Goal: Information Seeking & Learning: Check status

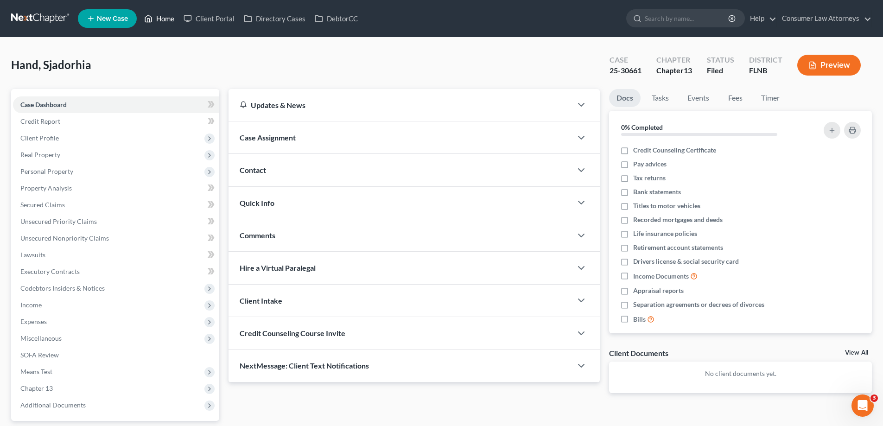
click at [171, 16] on link "Home" at bounding box center [158, 18] width 39 height 17
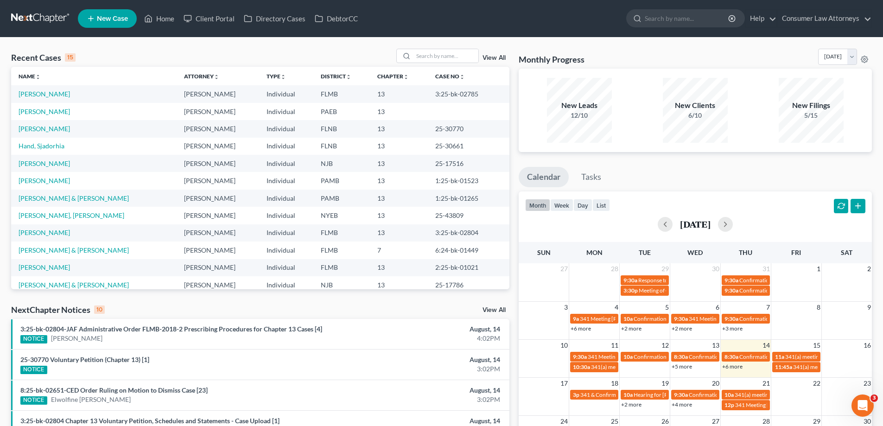
click at [732, 365] on link "+6 more" at bounding box center [732, 366] width 20 height 7
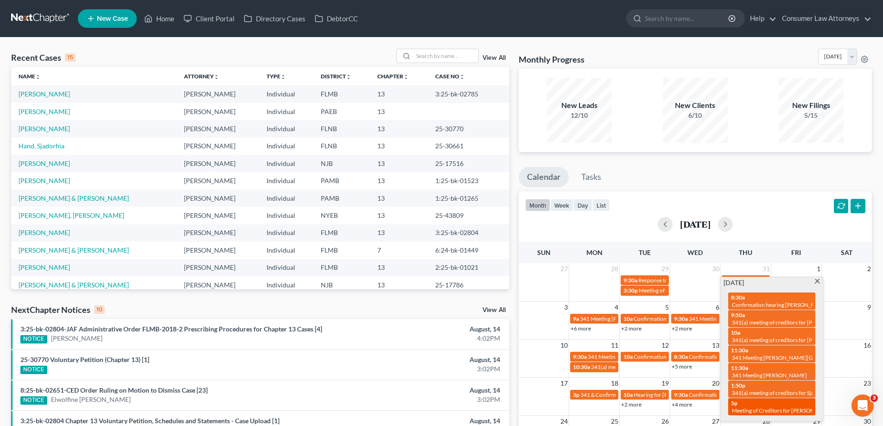
click at [756, 410] on span "Meeting of Creditors for [PERSON_NAME]" at bounding box center [783, 410] width 103 height 7
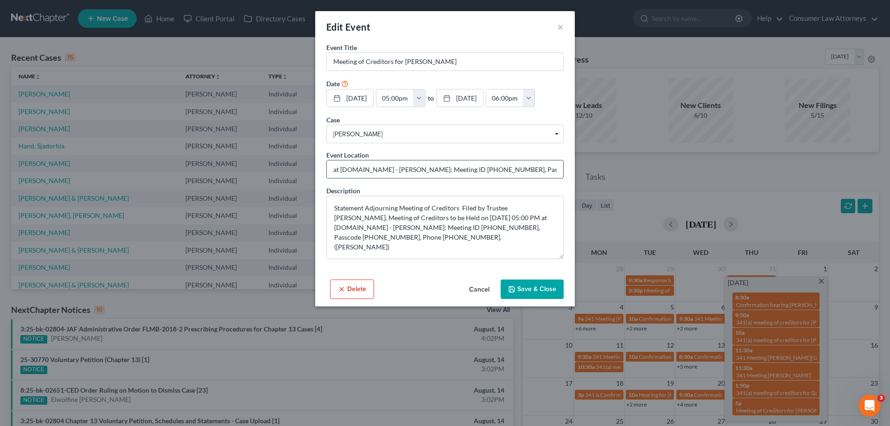
drag, startPoint x: 437, startPoint y: 168, endPoint x: 476, endPoint y: 168, distance: 38.5
click at [476, 168] on input "at [DOMAIN_NAME] - [PERSON_NAME]: Meeting ID [PHONE_NUMBER], Passcode [PHONE_NU…" at bounding box center [445, 169] width 236 height 18
drag, startPoint x: 509, startPoint y: 169, endPoint x: 545, endPoint y: 169, distance: 36.1
click at [545, 169] on input "at [DOMAIN_NAME] - [PERSON_NAME]: Meeting ID [PHONE_NUMBER], Passcode [PHONE_NU…" at bounding box center [445, 169] width 236 height 18
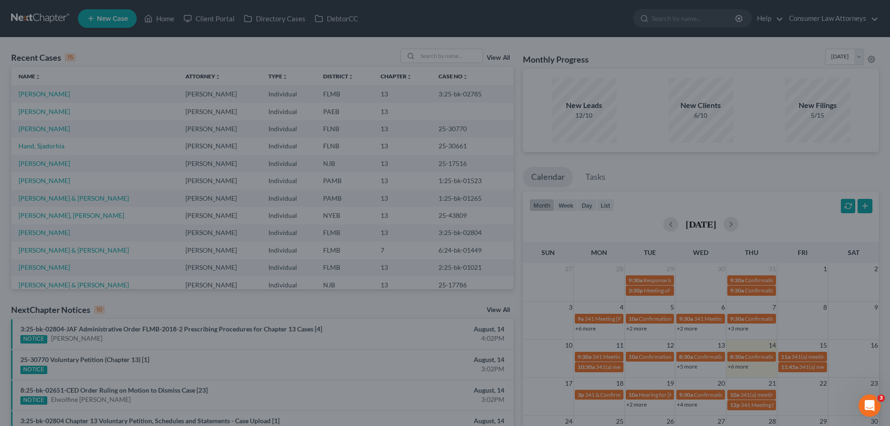
click at [226, 57] on div "Edit Event × Event Title * Meeting of Creditors for [PERSON_NAME] Date [DATE] c…" at bounding box center [445, 213] width 890 height 426
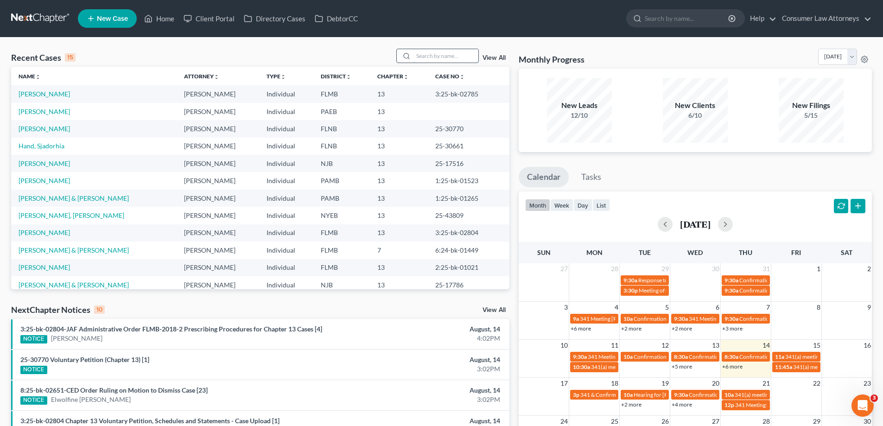
click at [445, 58] on input "search" at bounding box center [445, 55] width 65 height 13
type input "[PERSON_NAME]"
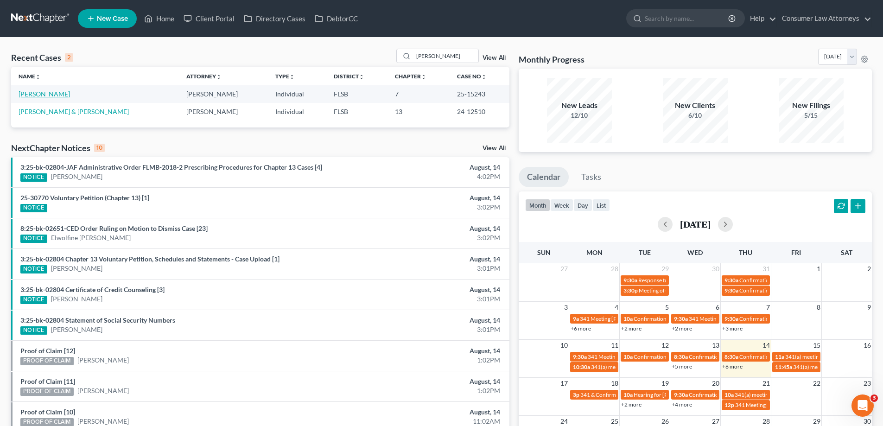
click at [28, 94] on link "[PERSON_NAME]" at bounding box center [44, 94] width 51 height 8
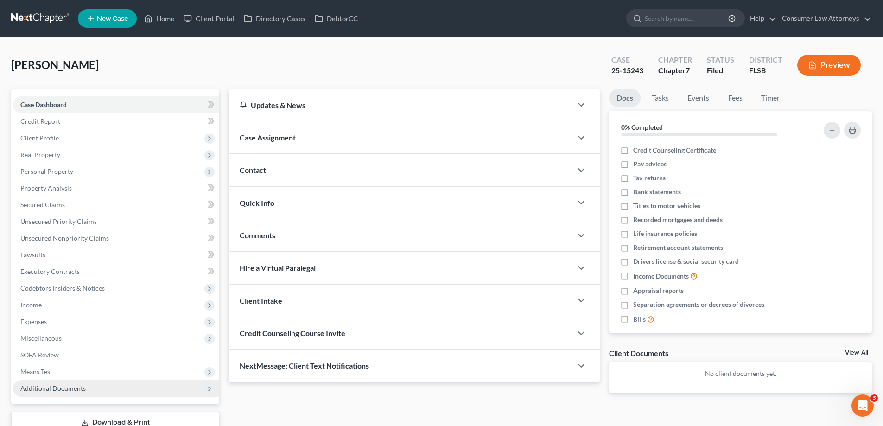
click at [69, 390] on span "Additional Documents" at bounding box center [52, 388] width 65 height 8
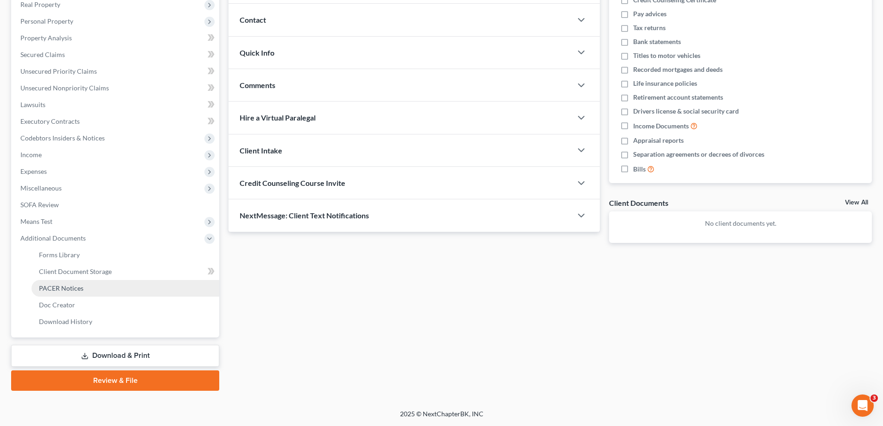
click at [75, 290] on span "PACER Notices" at bounding box center [61, 288] width 44 height 8
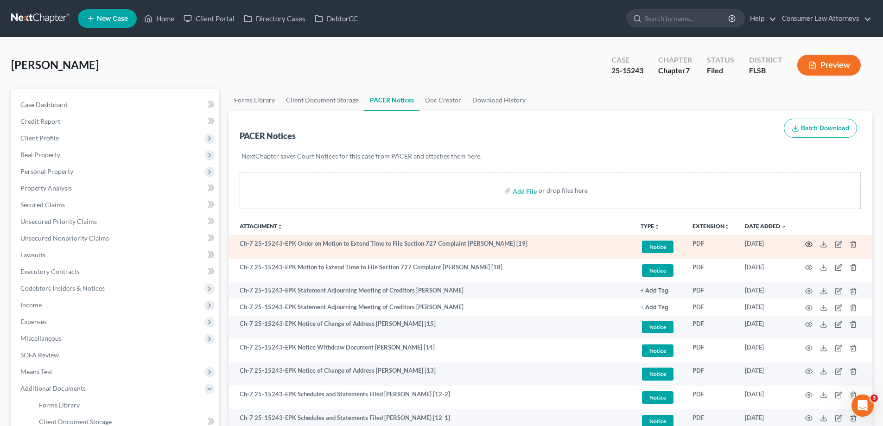
click at [807, 243] on icon "button" at bounding box center [808, 243] width 7 height 7
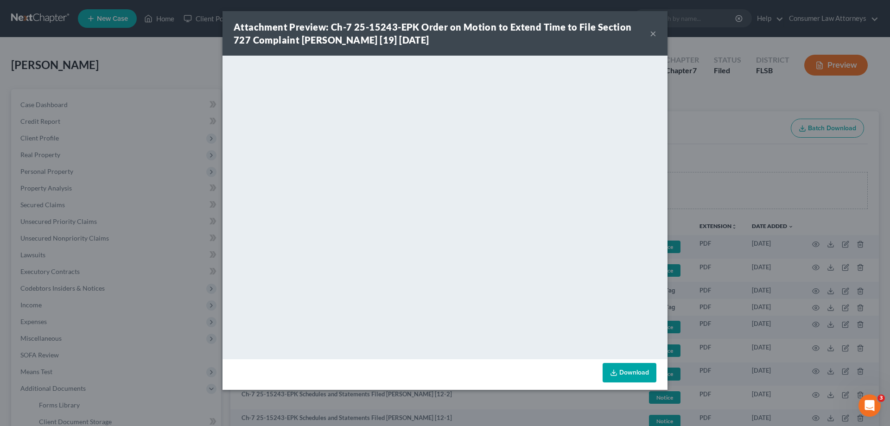
click at [757, 180] on div "Attachment Preview: Ch-7 25-15243-EPK Order on Motion to Extend Time to File Se…" at bounding box center [445, 213] width 890 height 426
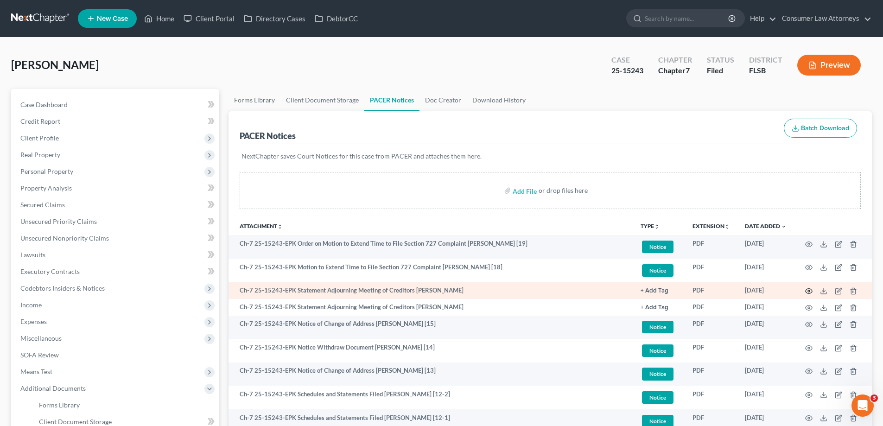
click at [810, 291] on circle "button" at bounding box center [809, 291] width 2 height 2
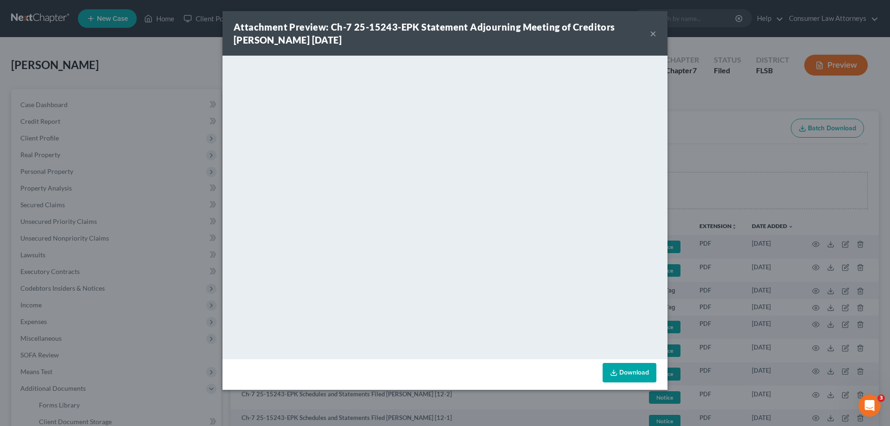
click at [753, 178] on div "Attachment Preview: Ch-7 25-15243-EPK Statement Adjourning Meeting of Creditors…" at bounding box center [445, 213] width 890 height 426
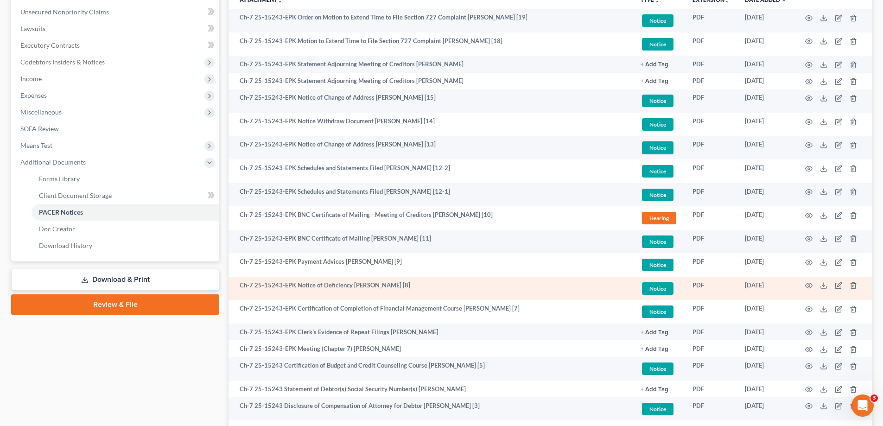
scroll to position [232, 0]
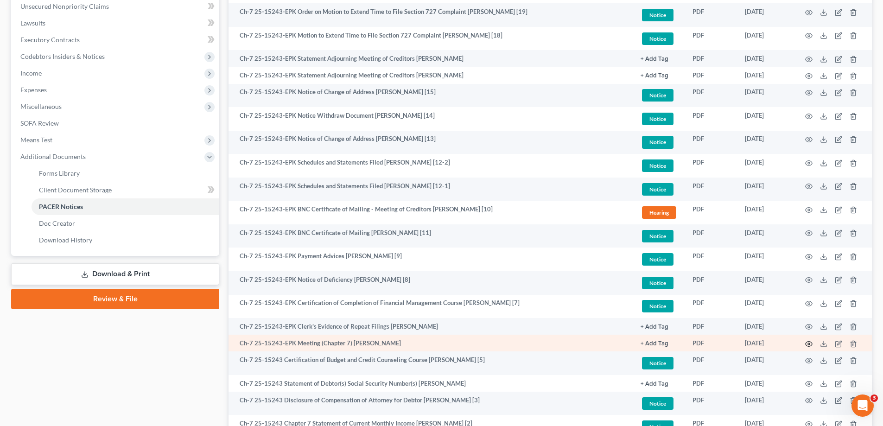
click at [807, 345] on icon "button" at bounding box center [808, 343] width 7 height 7
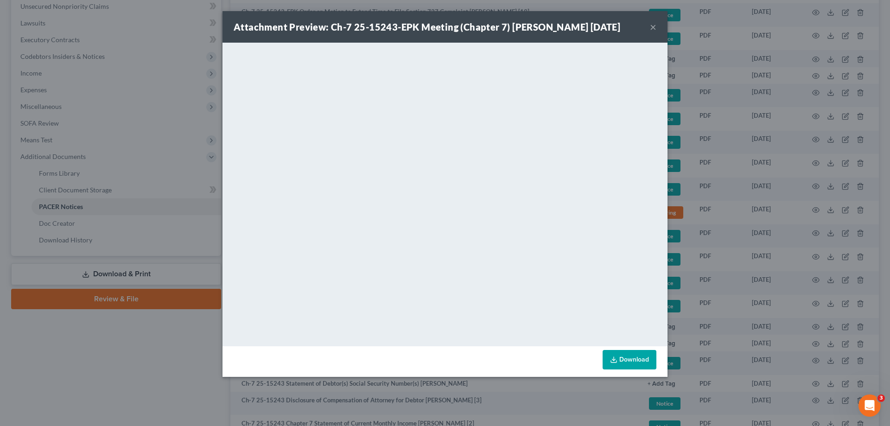
click at [652, 27] on button "×" at bounding box center [653, 26] width 6 height 11
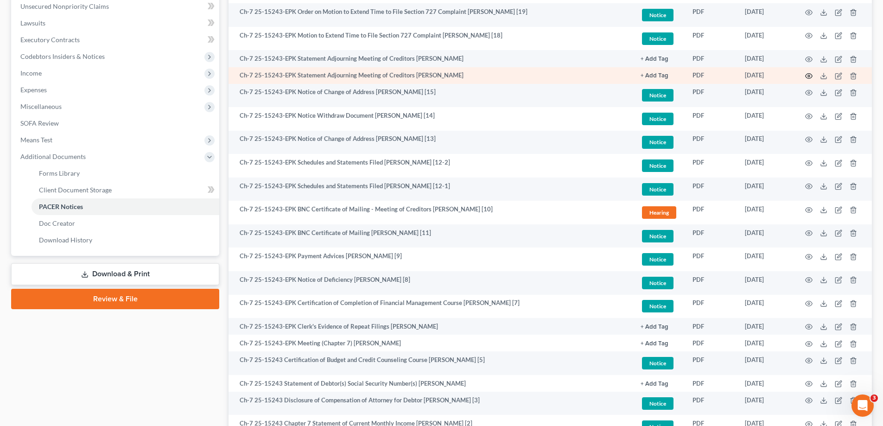
click at [808, 76] on icon "button" at bounding box center [808, 75] width 7 height 7
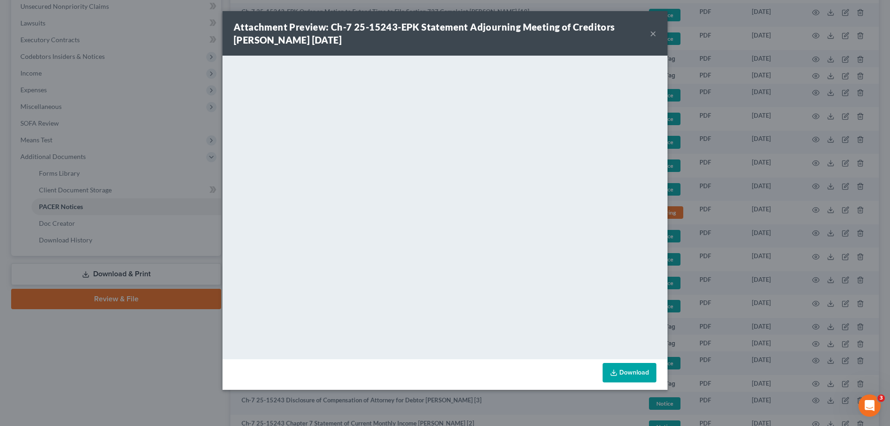
click at [731, 187] on div "Attachment Preview: Ch-7 25-15243-EPK Statement Adjourning Meeting of Creditors…" at bounding box center [445, 213] width 890 height 426
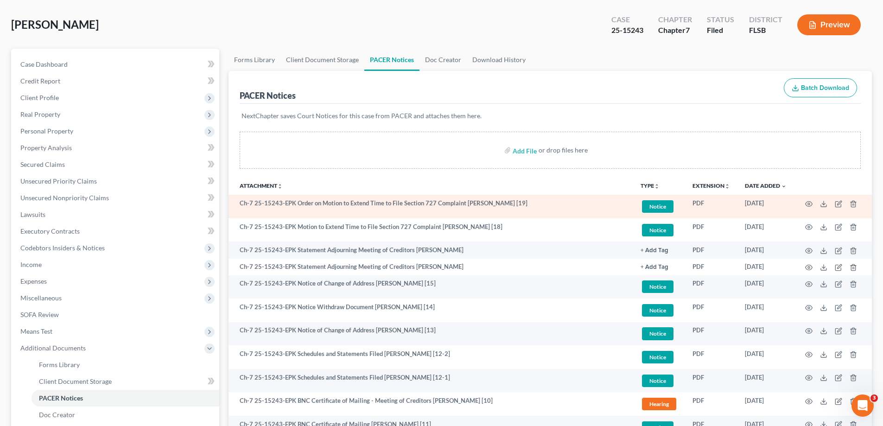
scroll to position [0, 0]
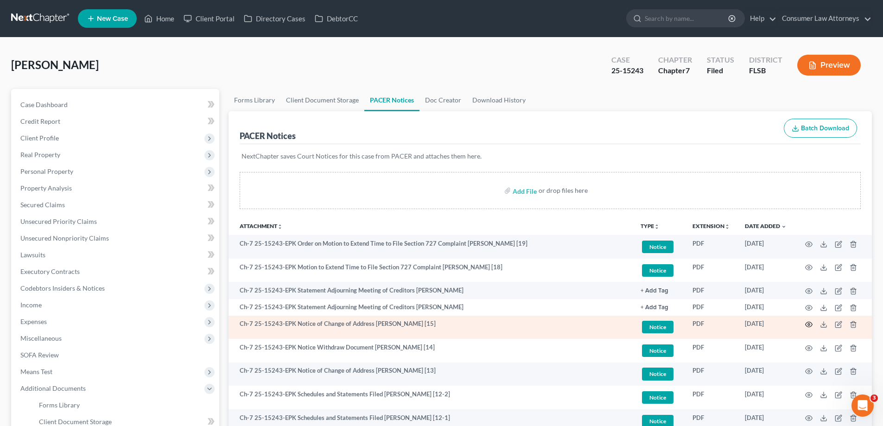
click at [808, 323] on icon "button" at bounding box center [808, 324] width 7 height 7
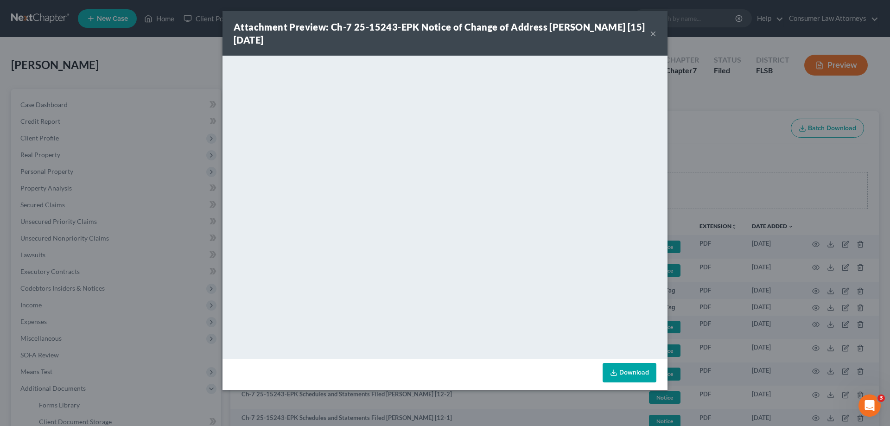
click at [743, 158] on div "Attachment Preview: Ch-7 25-15243-EPK Notice of Change of Address [PERSON_NAME]…" at bounding box center [445, 213] width 890 height 426
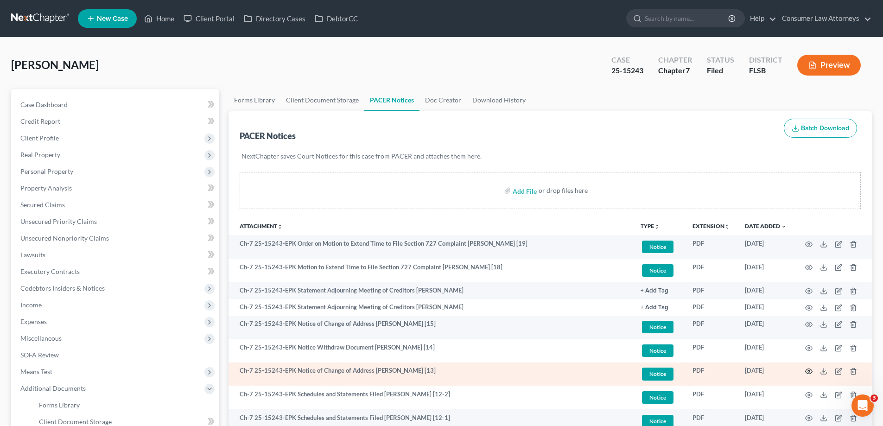
click at [808, 370] on icon "button" at bounding box center [808, 370] width 7 height 7
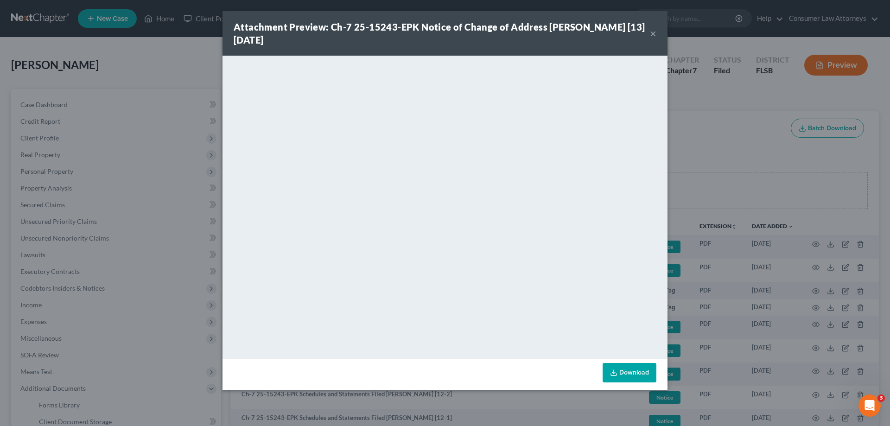
click at [733, 171] on div "Attachment Preview: Ch-7 25-15243-EPK Notice of Change of Address [PERSON_NAME]…" at bounding box center [445, 213] width 890 height 426
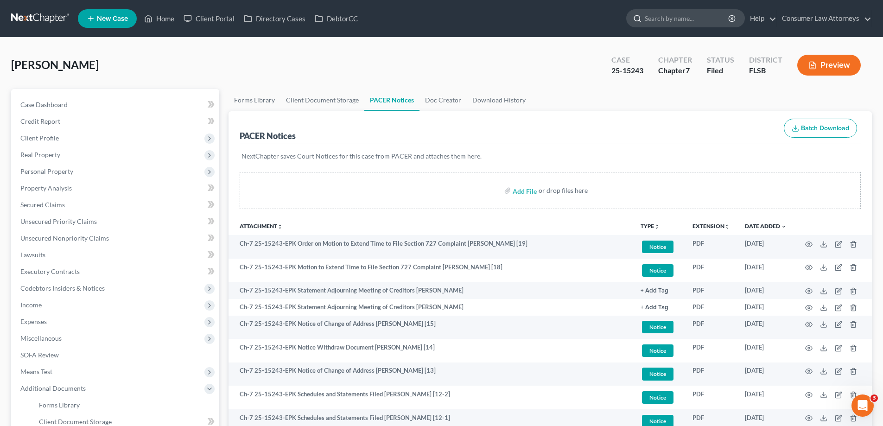
click at [685, 21] on input "search" at bounding box center [687, 18] width 85 height 17
type input "[PERSON_NAME]"
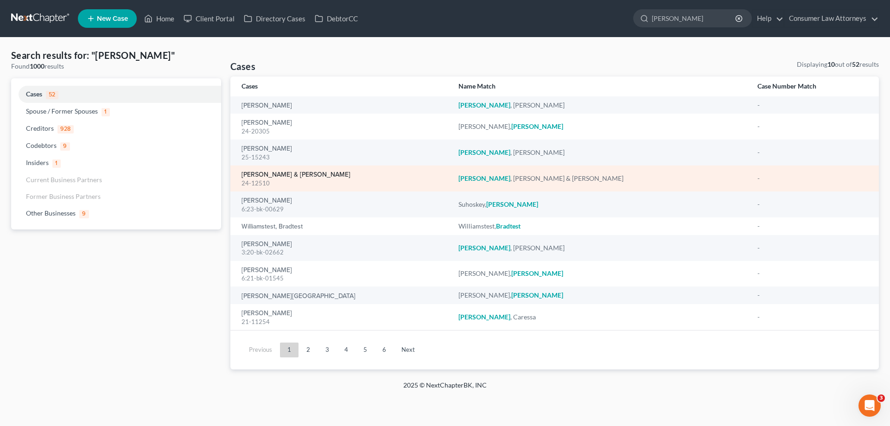
click at [286, 174] on link "[PERSON_NAME] & [PERSON_NAME]" at bounding box center [295, 174] width 109 height 6
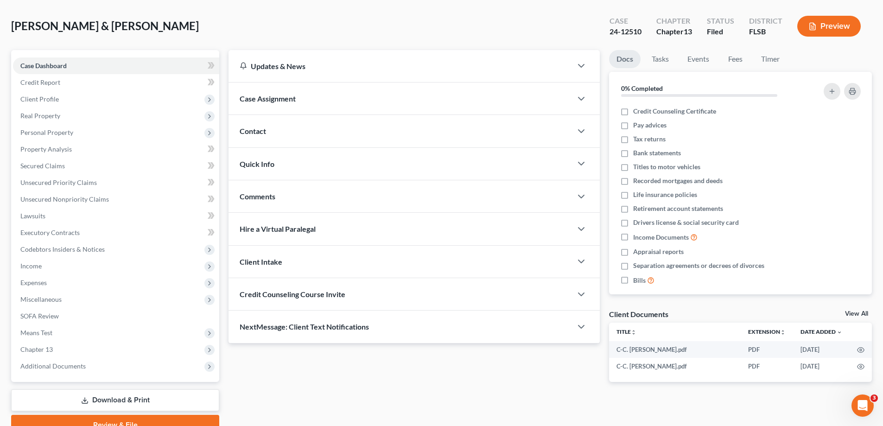
scroll to position [83, 0]
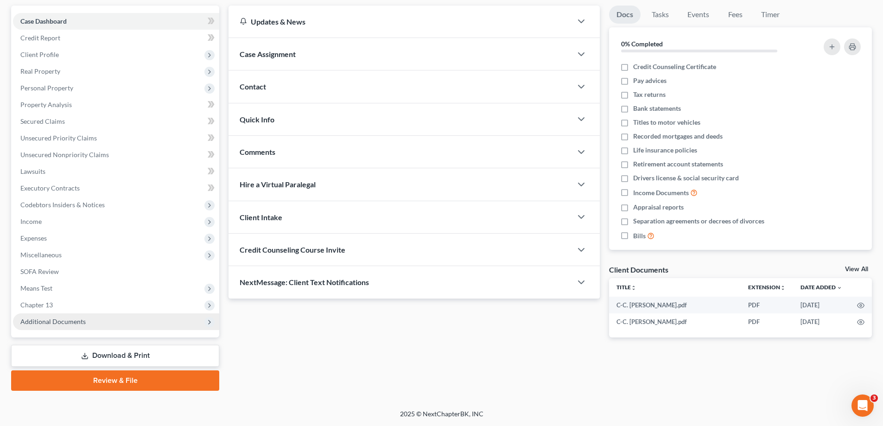
click at [70, 320] on span "Additional Documents" at bounding box center [52, 321] width 65 height 8
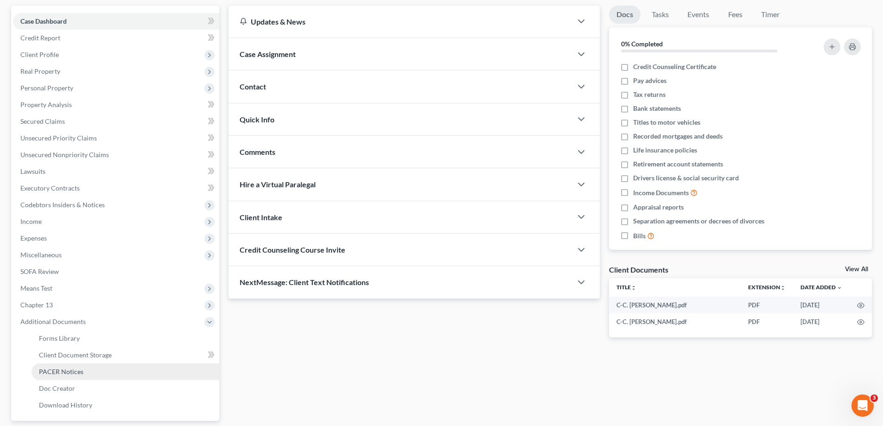
click at [77, 371] on span "PACER Notices" at bounding box center [61, 371] width 44 height 8
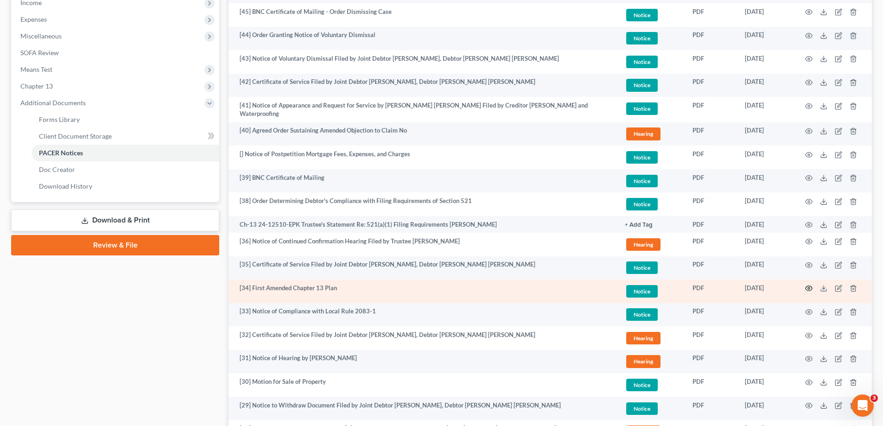
scroll to position [324, 0]
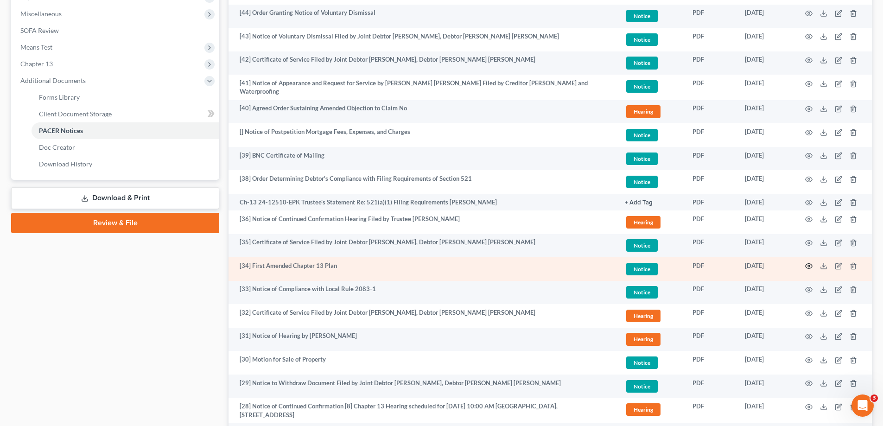
click at [808, 263] on icon "button" at bounding box center [808, 265] width 7 height 7
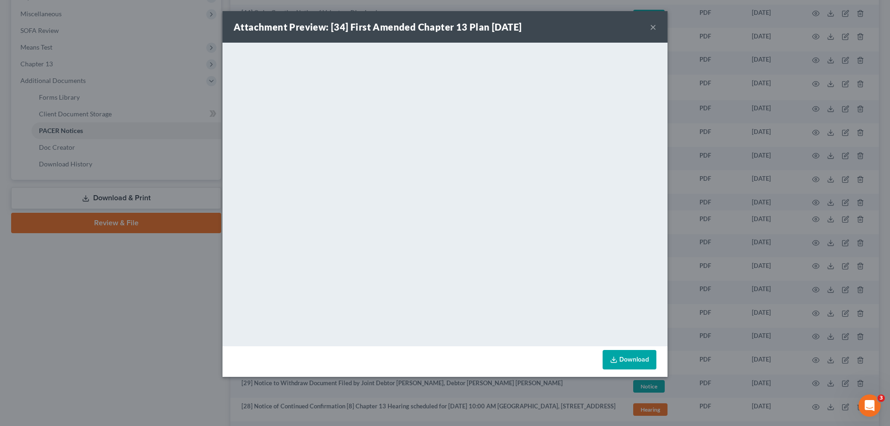
click at [98, 306] on div "Attachment Preview: [34] First Amended Chapter 13 Plan [DATE] × <object ng-attr…" at bounding box center [445, 213] width 890 height 426
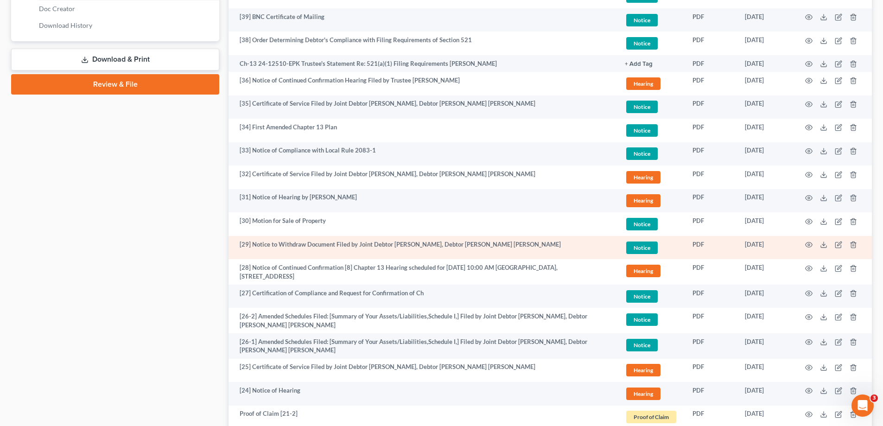
scroll to position [463, 0]
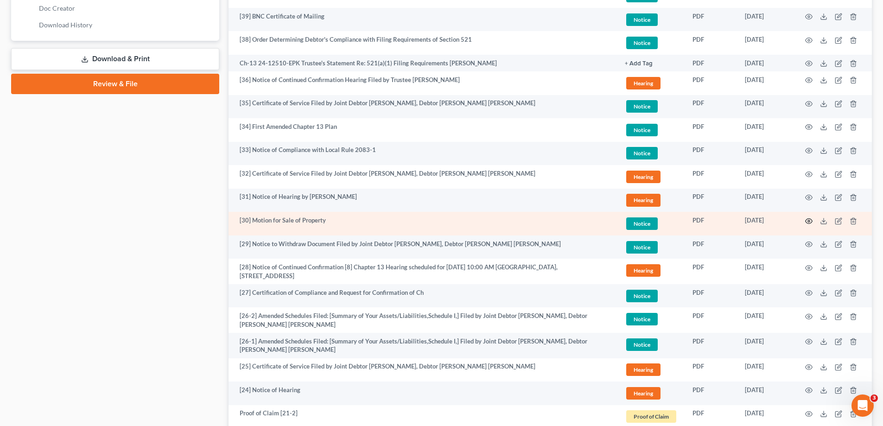
click at [806, 217] on icon "button" at bounding box center [808, 220] width 7 height 7
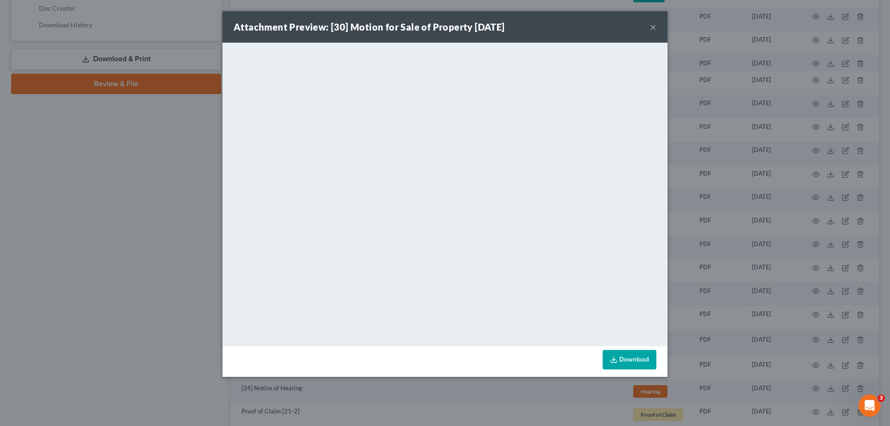
click at [694, 225] on div "Attachment Preview: [30] Motion for Sale of Property [DATE] × <object ng-attr-d…" at bounding box center [445, 213] width 890 height 426
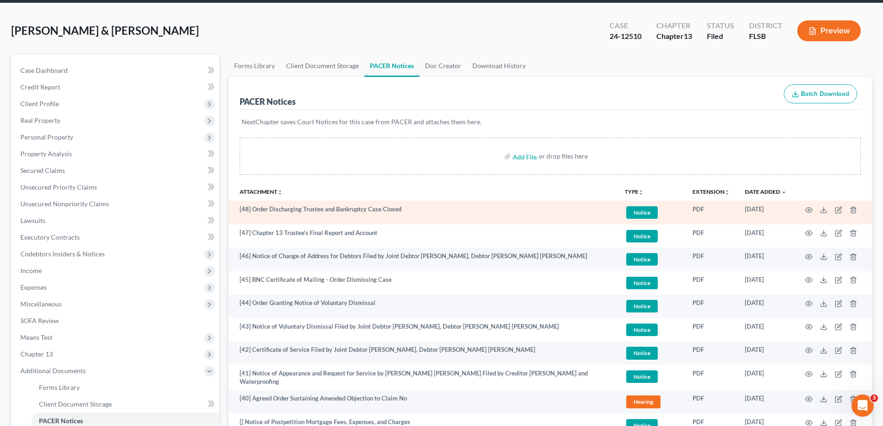
scroll to position [0, 0]
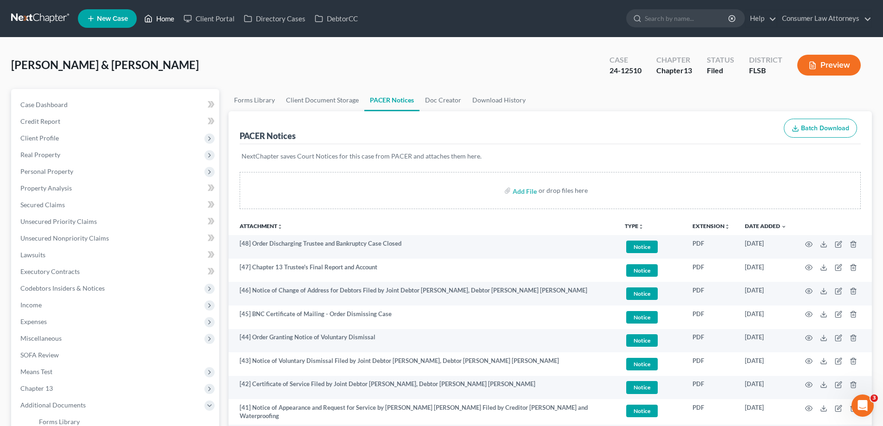
click at [157, 14] on link "Home" at bounding box center [158, 18] width 39 height 17
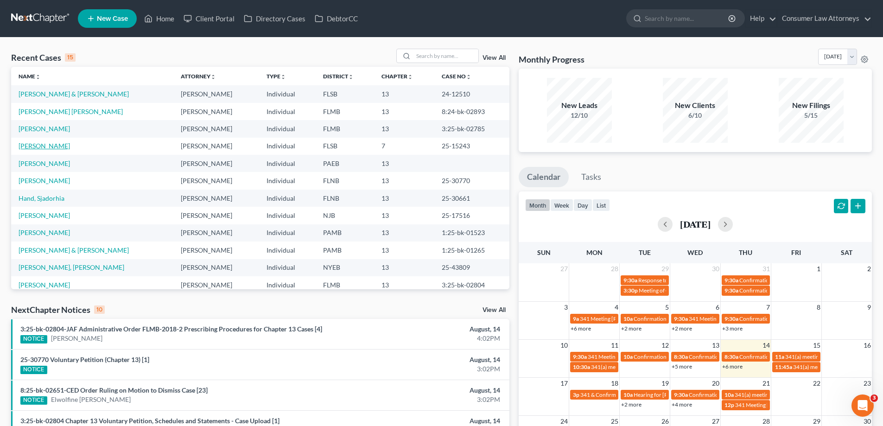
click at [39, 147] on link "[PERSON_NAME]" at bounding box center [44, 146] width 51 height 8
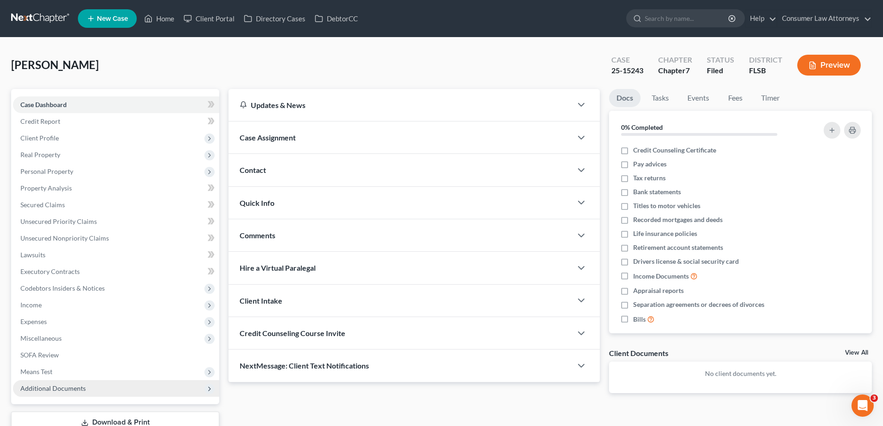
click at [66, 393] on span "Additional Documents" at bounding box center [116, 388] width 206 height 17
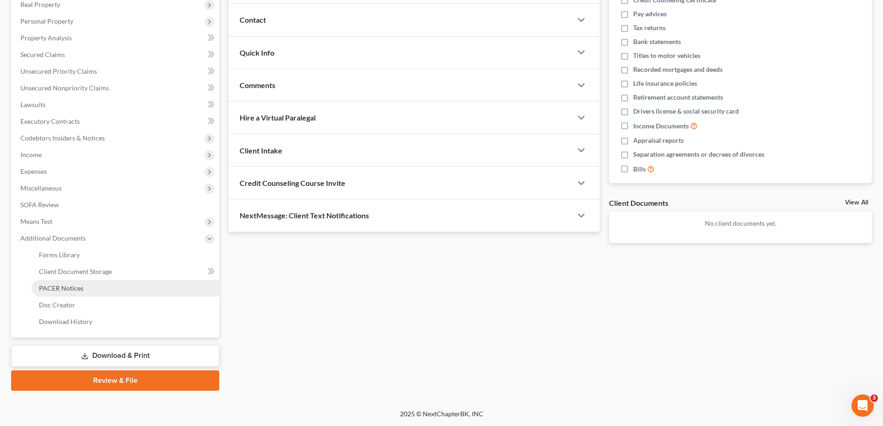
click at [82, 288] on span "PACER Notices" at bounding box center [61, 288] width 44 height 8
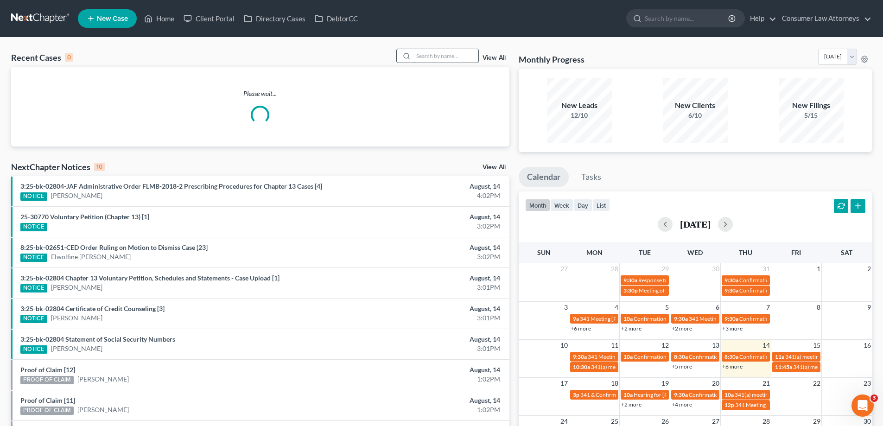
click at [448, 54] on input "search" at bounding box center [445, 55] width 65 height 13
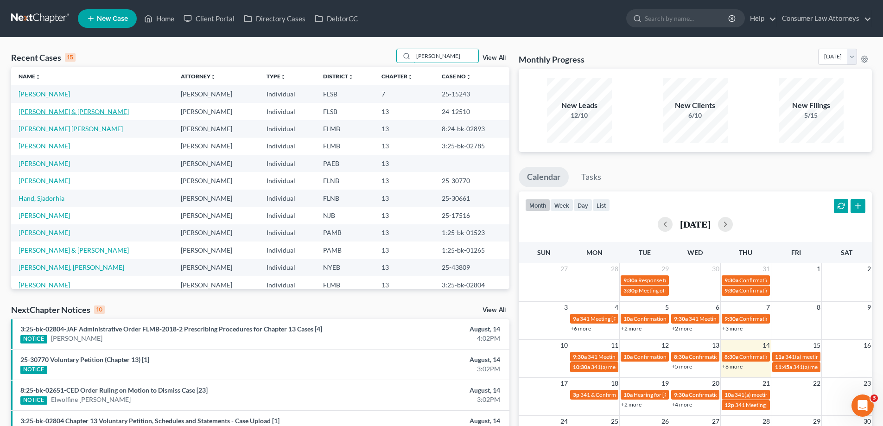
type input "[PERSON_NAME]"
click at [38, 114] on link "[PERSON_NAME] & [PERSON_NAME]" at bounding box center [74, 112] width 110 height 8
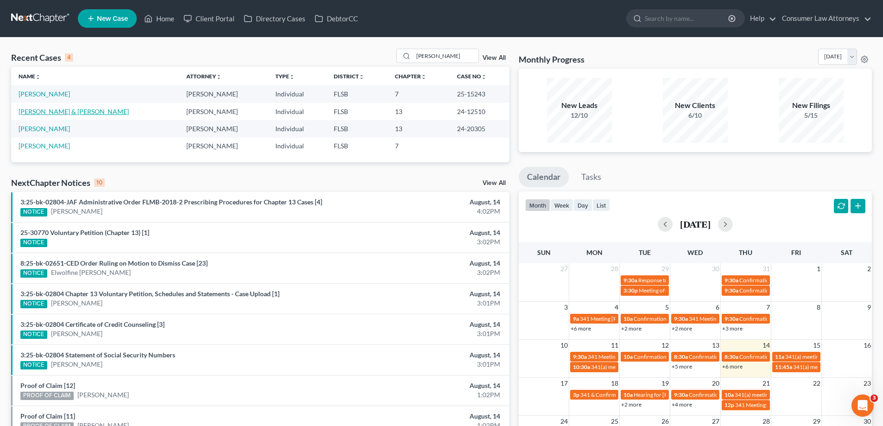
click at [45, 109] on link "[PERSON_NAME] & [PERSON_NAME]" at bounding box center [74, 112] width 110 height 8
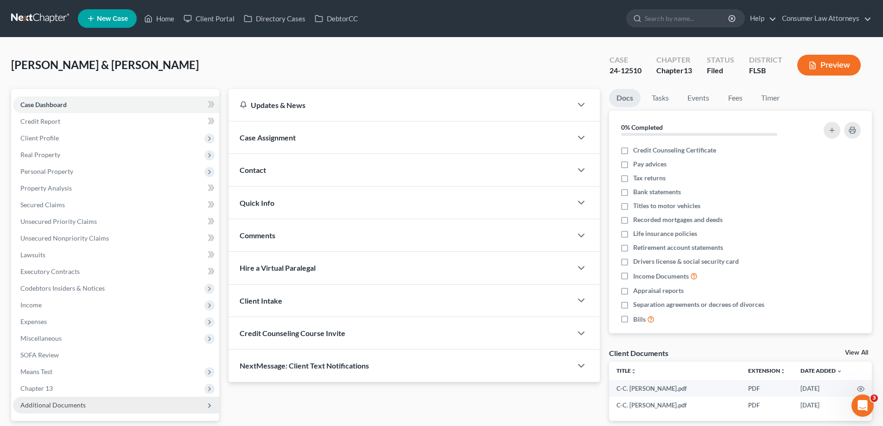
click at [40, 405] on span "Additional Documents" at bounding box center [52, 405] width 65 height 8
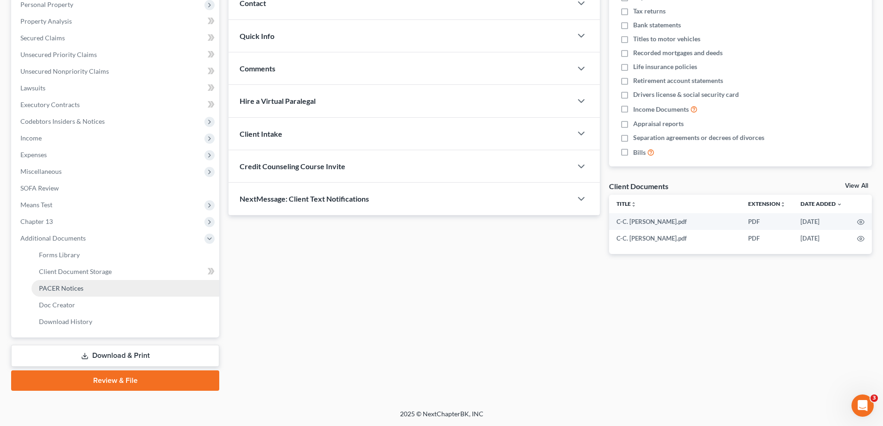
click at [86, 289] on link "PACER Notices" at bounding box center [126, 288] width 188 height 17
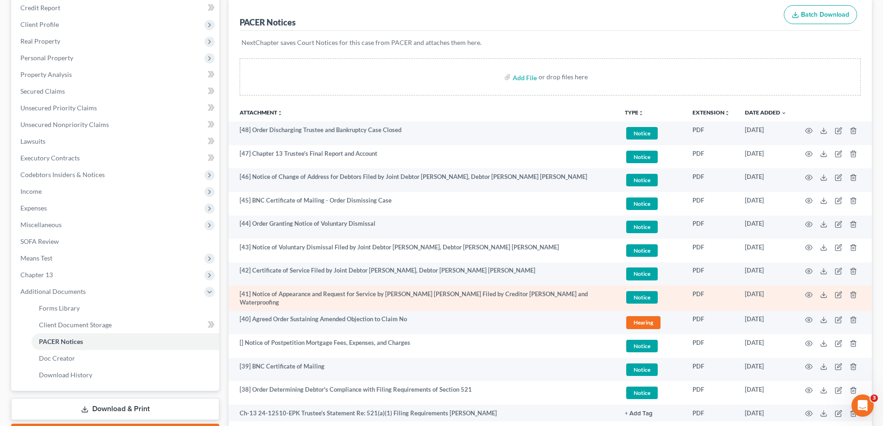
scroll to position [139, 0]
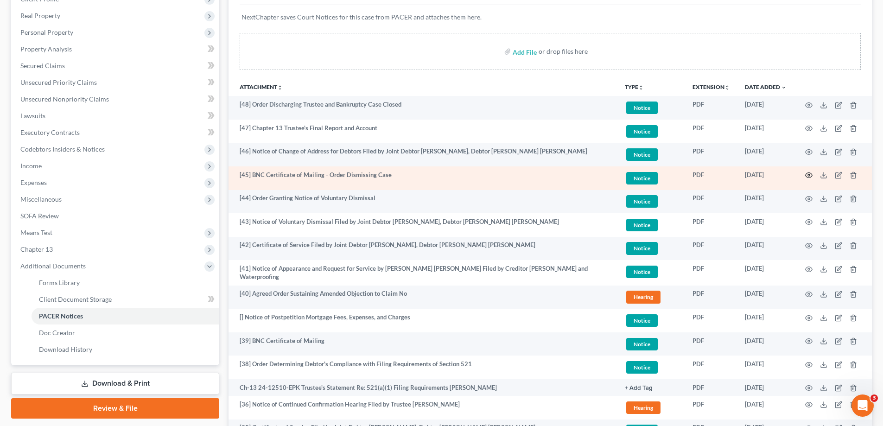
click at [810, 175] on circle "button" at bounding box center [809, 175] width 2 height 2
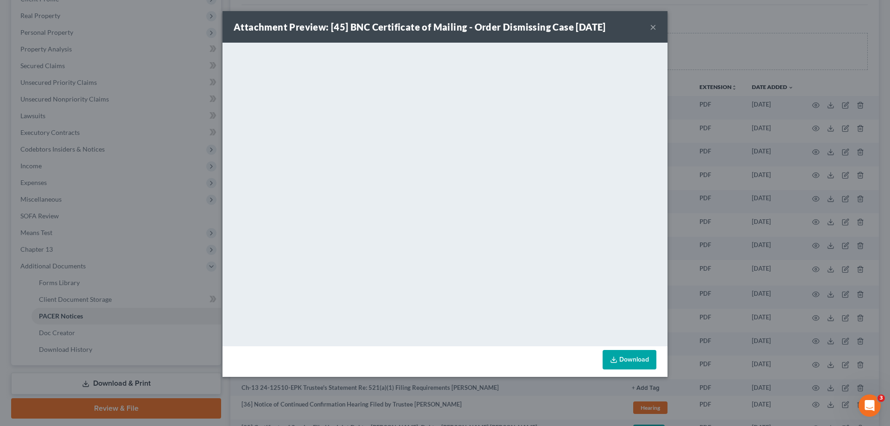
click at [772, 167] on div "Attachment Preview: [45] BNC Certificate of Mailing - Order Dismissing Case 07/…" at bounding box center [445, 213] width 890 height 426
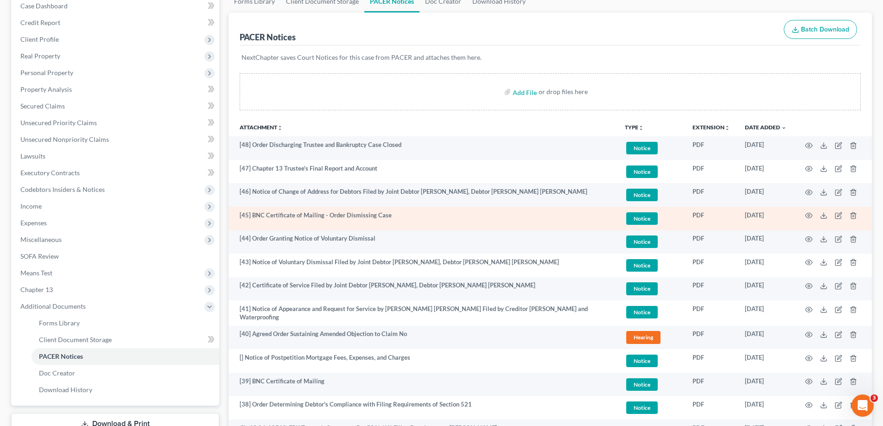
scroll to position [46, 0]
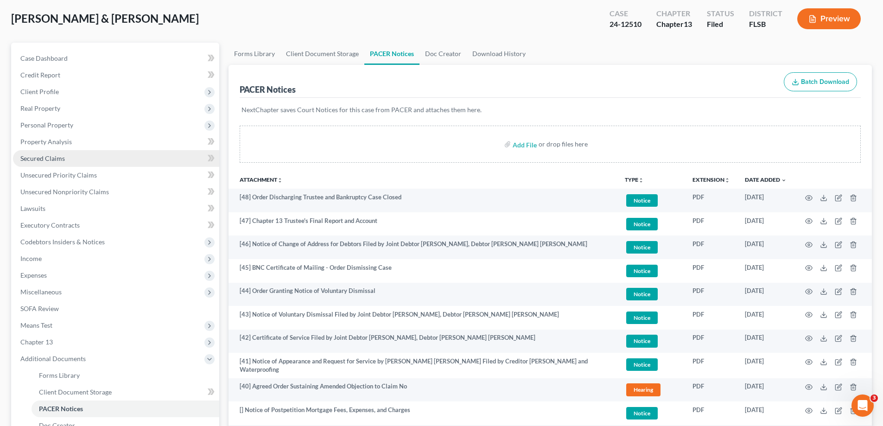
click at [86, 156] on link "Secured Claims" at bounding box center [116, 158] width 206 height 17
